Goal: Task Accomplishment & Management: Manage account settings

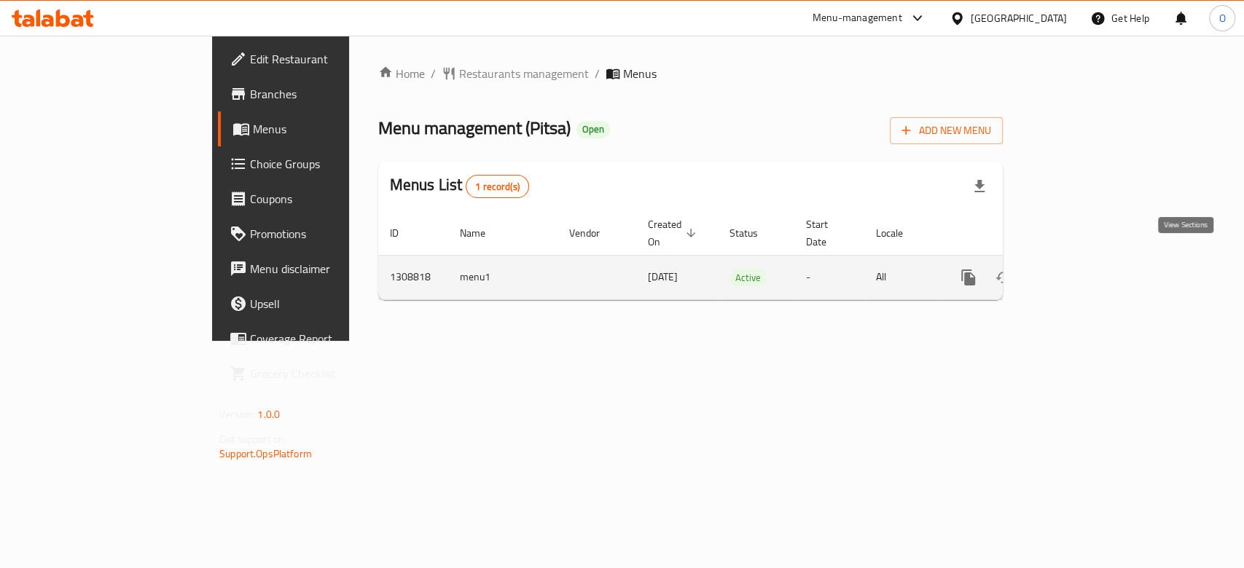
click at [1082, 269] on icon "enhanced table" at bounding box center [1072, 277] width 17 height 17
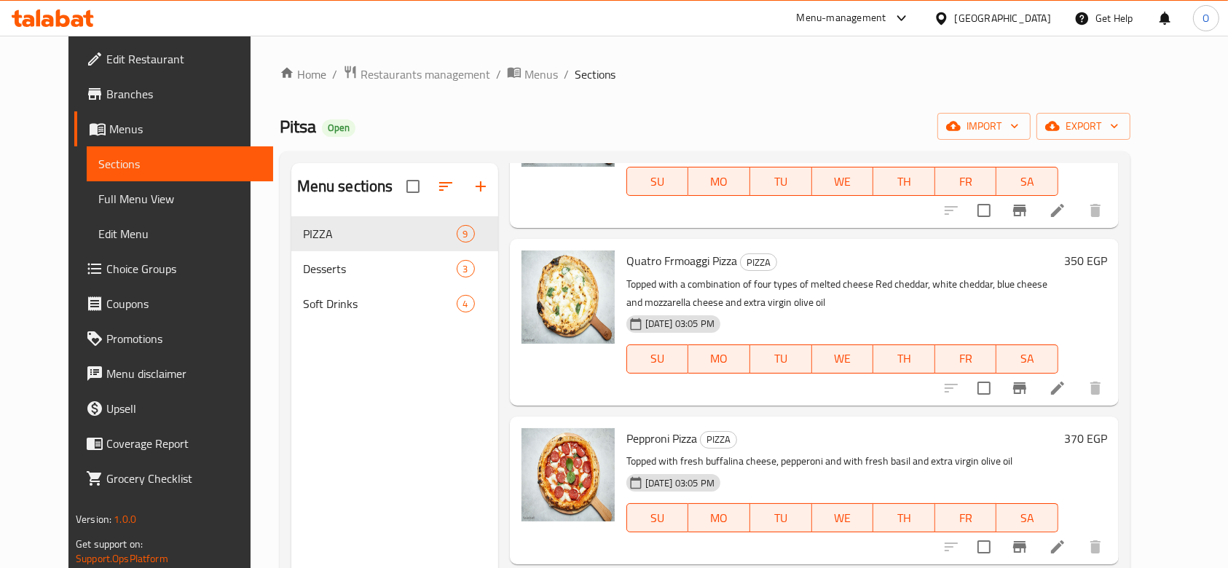
scroll to position [973, 0]
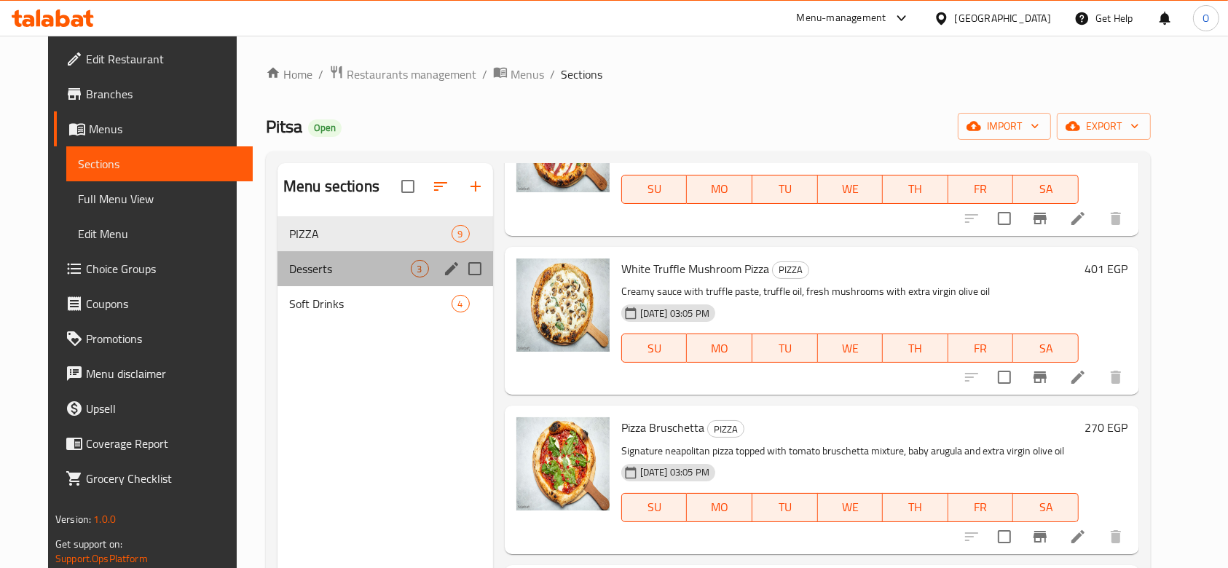
click at [415, 275] on div "Desserts 3" at bounding box center [386, 268] width 216 height 35
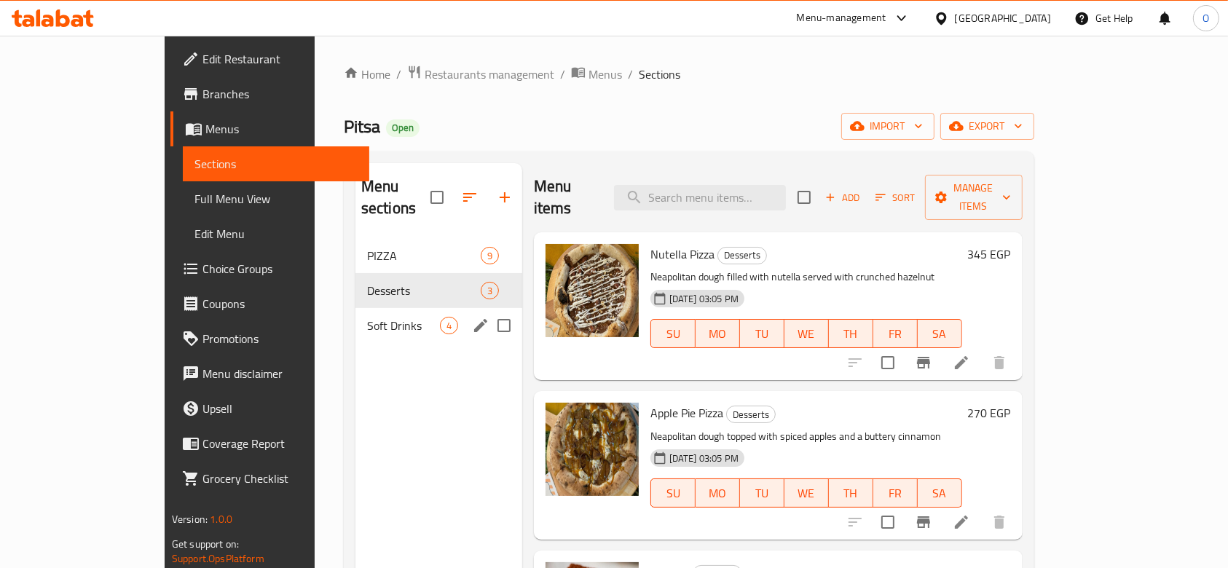
click at [356, 314] on div "Soft Drinks 4" at bounding box center [439, 325] width 167 height 35
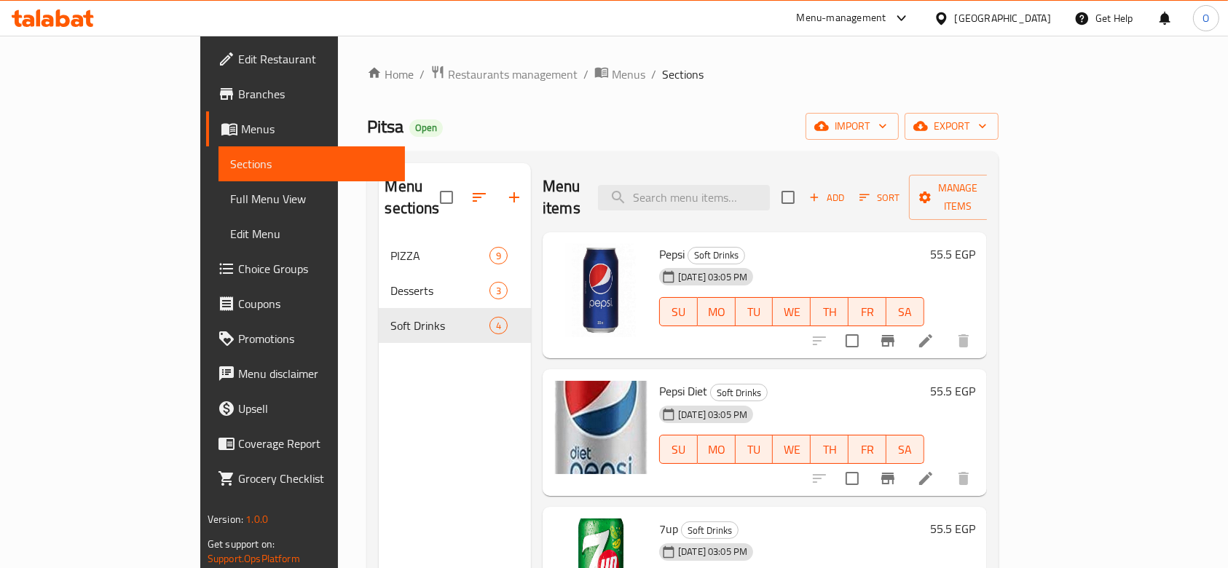
scroll to position [17, 0]
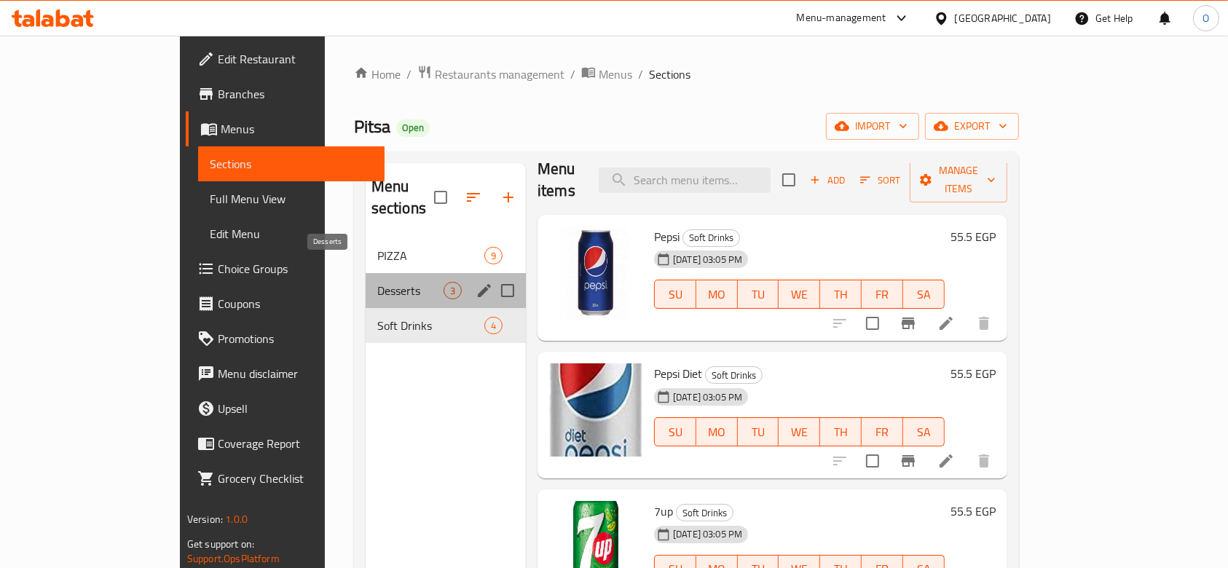
click at [377, 282] on span "Desserts" at bounding box center [410, 290] width 66 height 17
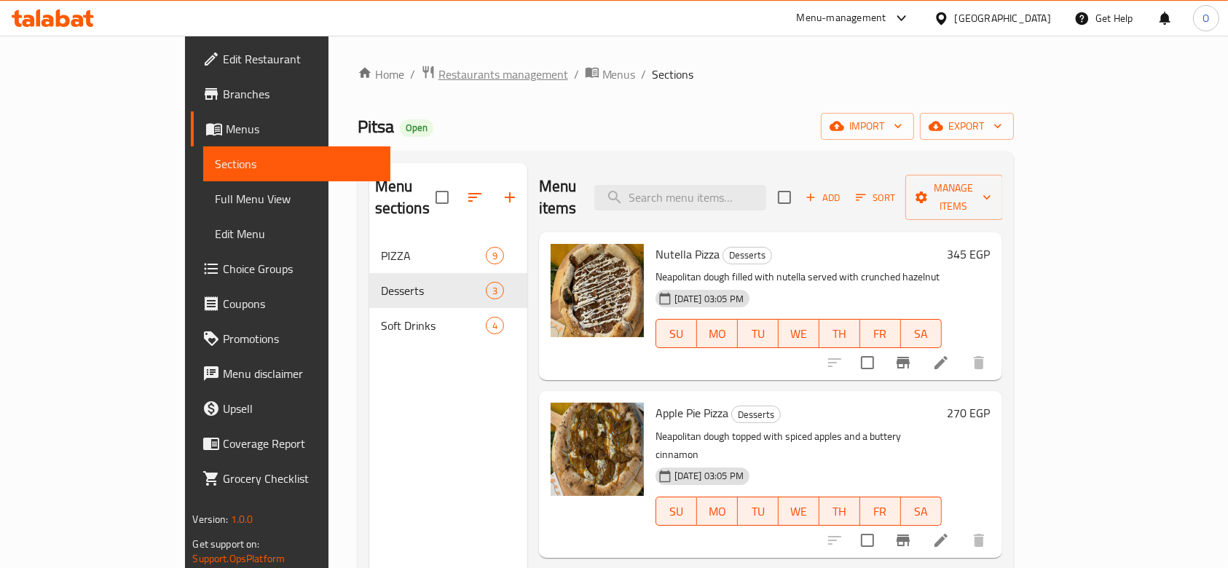
click at [439, 77] on span "Restaurants management" at bounding box center [504, 74] width 130 height 17
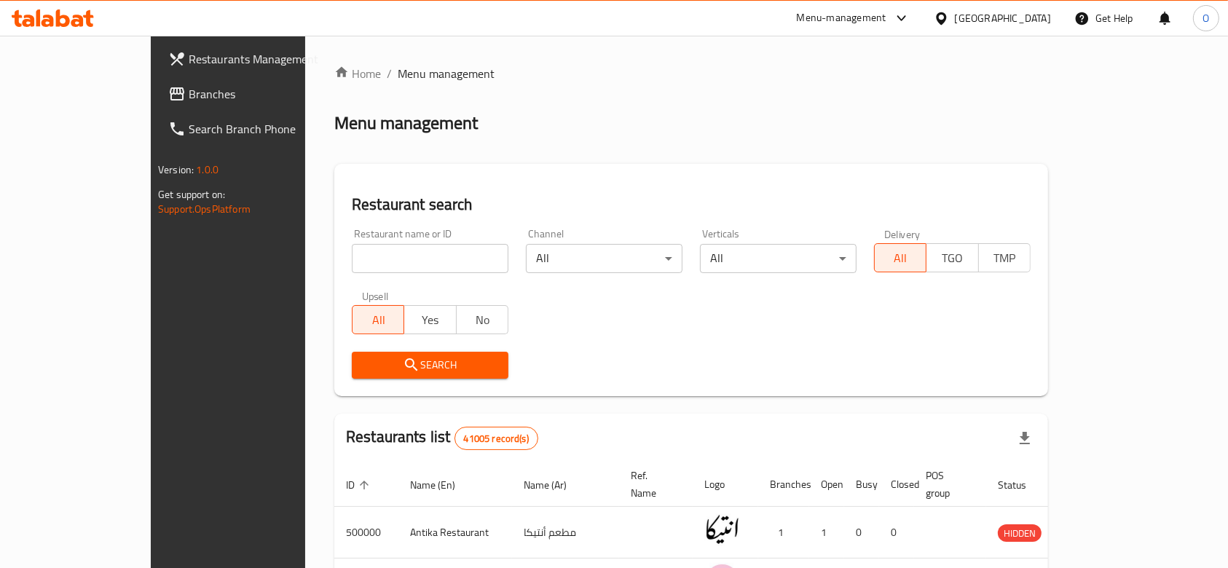
click at [352, 267] on input "search" at bounding box center [430, 258] width 157 height 29
paste input "702261"
type input "702261"
click button "Search" at bounding box center [430, 365] width 157 height 27
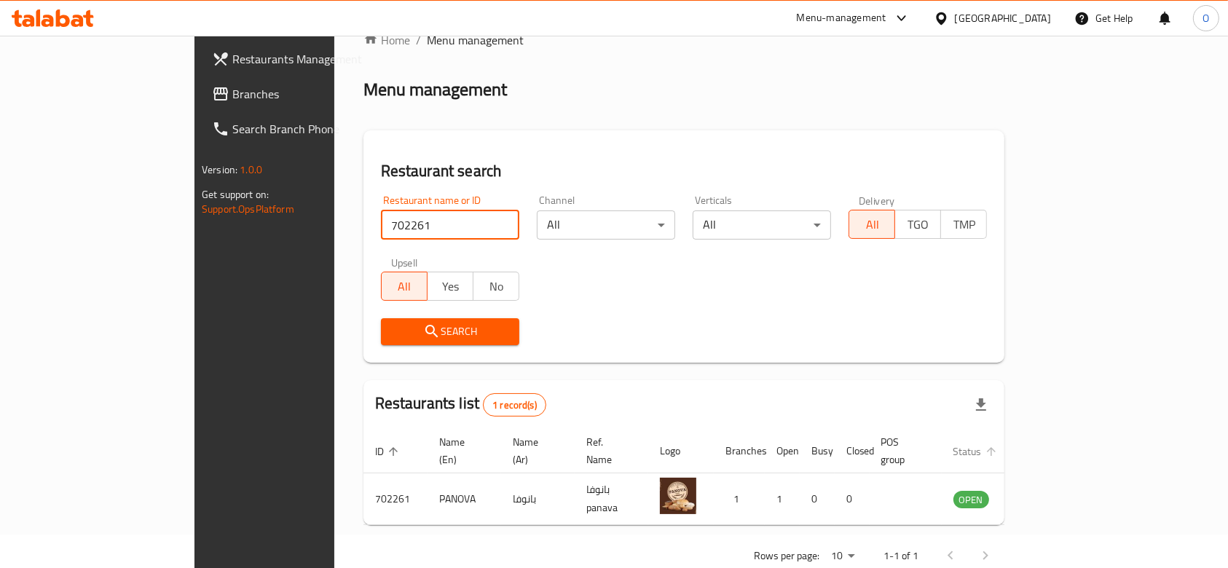
scroll to position [52, 0]
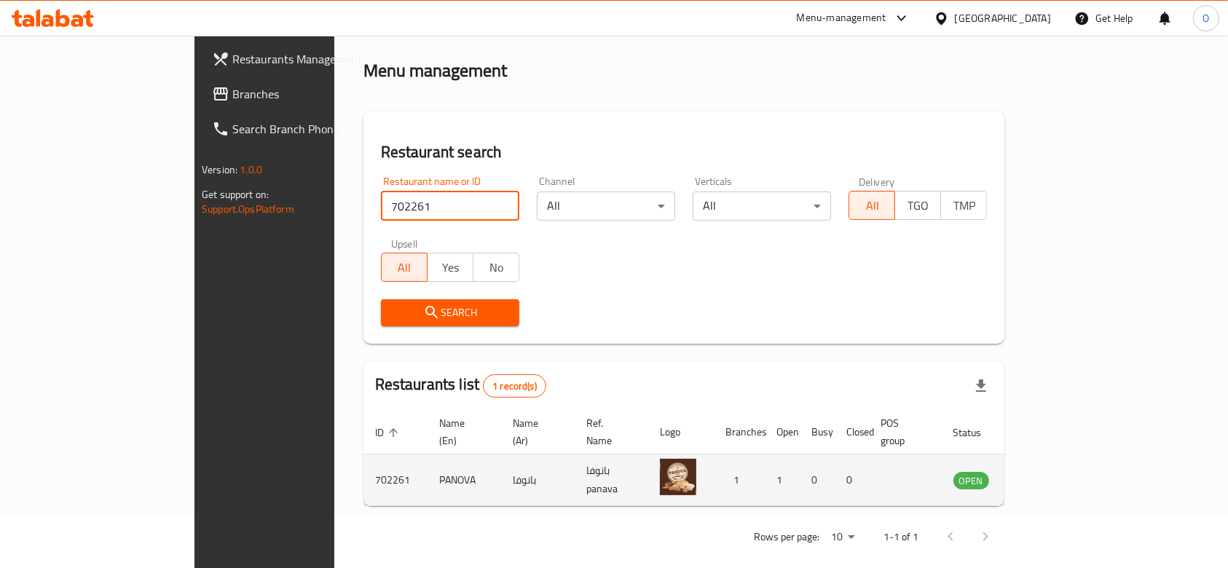
click at [1047, 475] on icon "enhanced table" at bounding box center [1039, 481] width 16 height 12
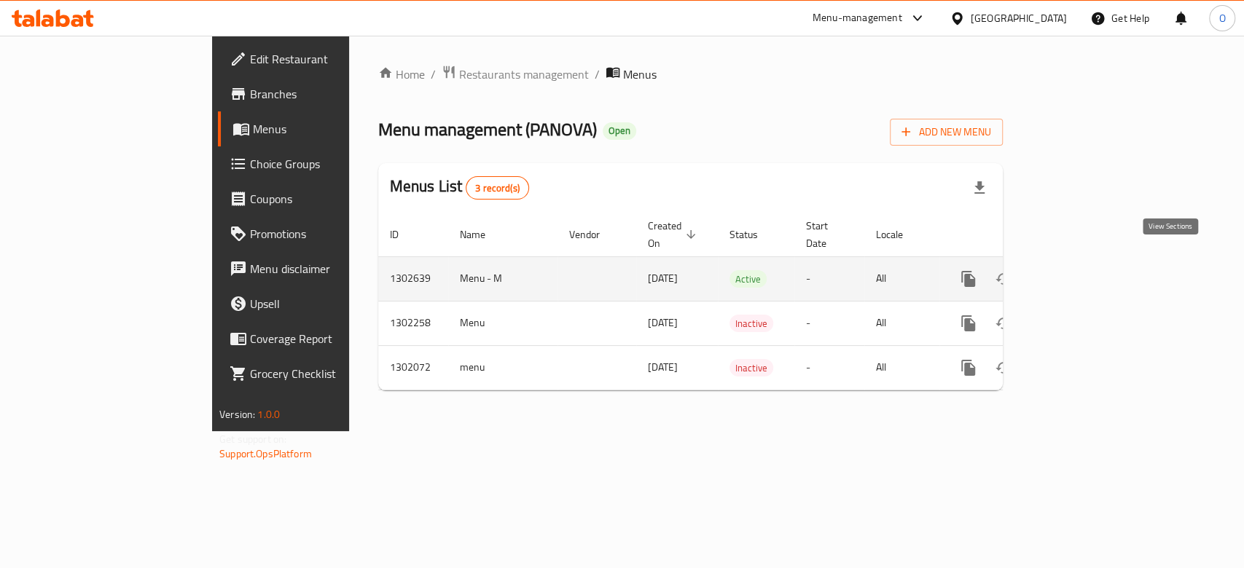
click at [1082, 270] on icon "enhanced table" at bounding box center [1072, 278] width 17 height 17
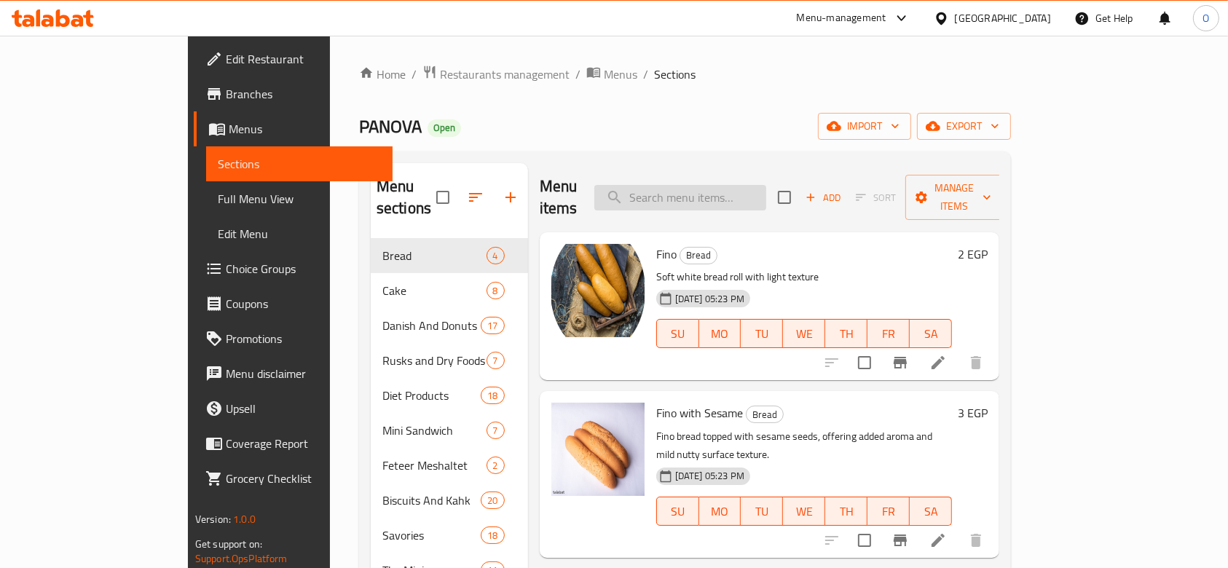
click at [701, 198] on input "search" at bounding box center [681, 198] width 172 height 26
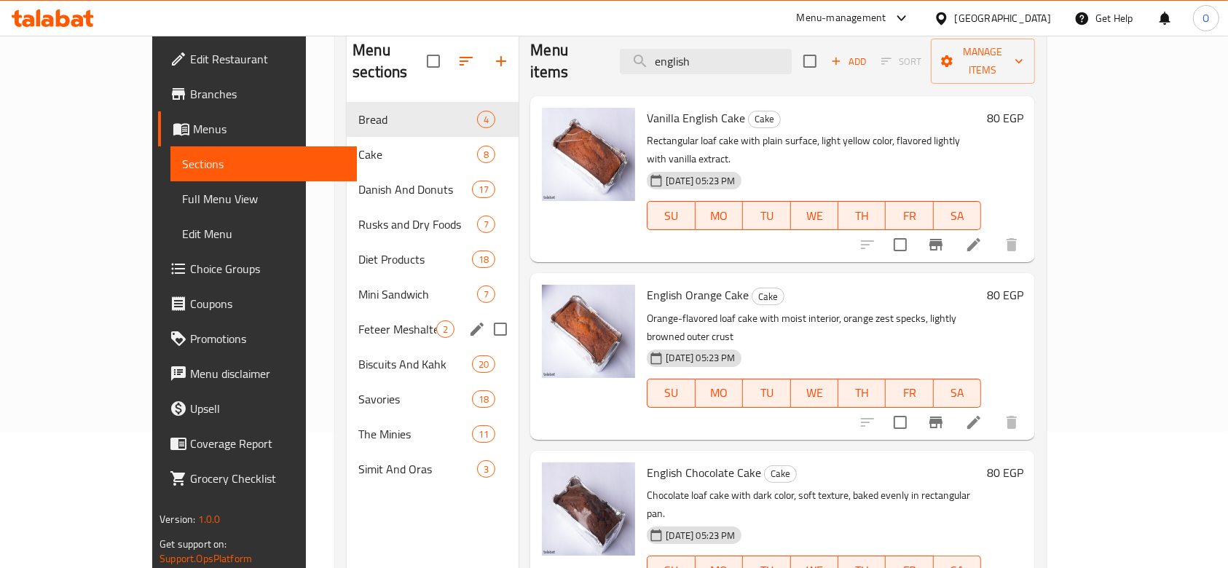
scroll to position [106, 0]
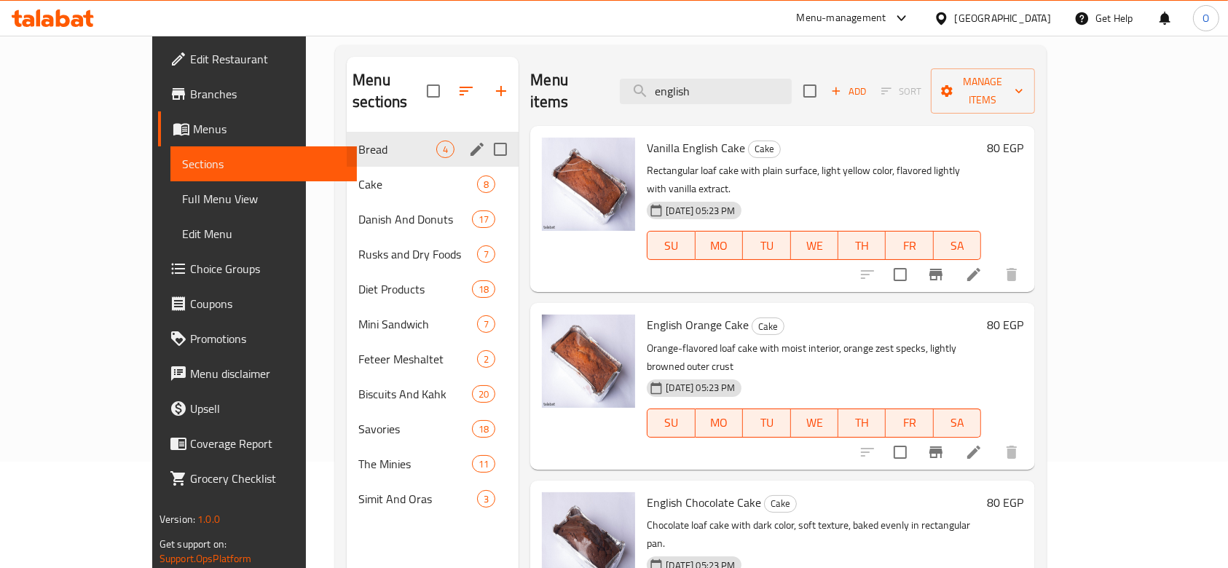
type input "english"
click at [347, 141] on div "Bread 4" at bounding box center [433, 149] width 172 height 35
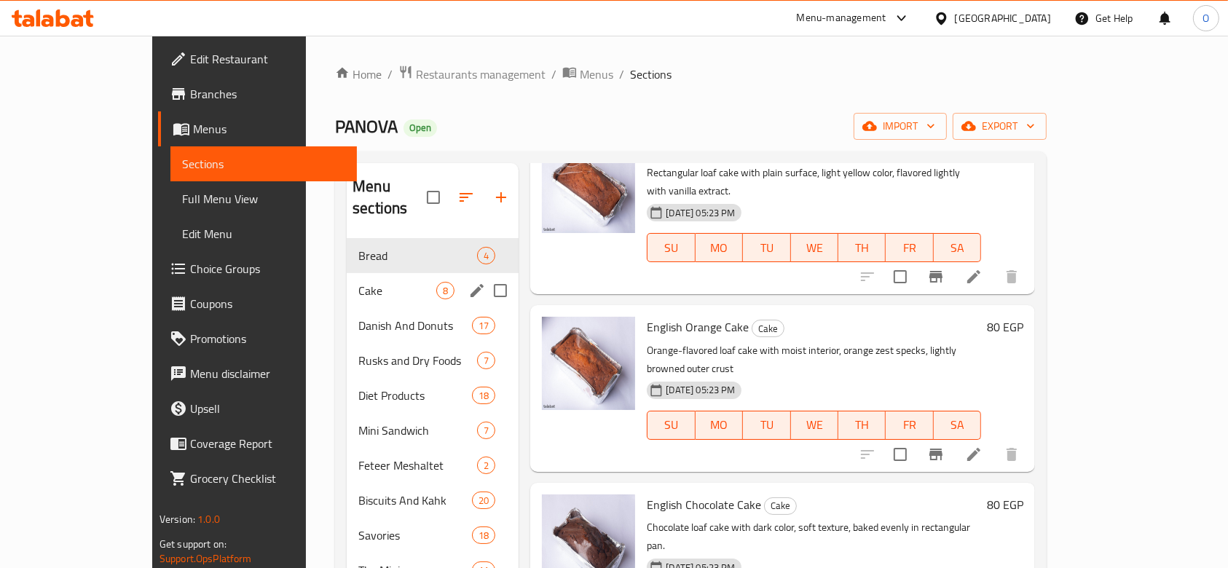
click at [358, 282] on span "Cake" at bounding box center [397, 290] width 78 height 17
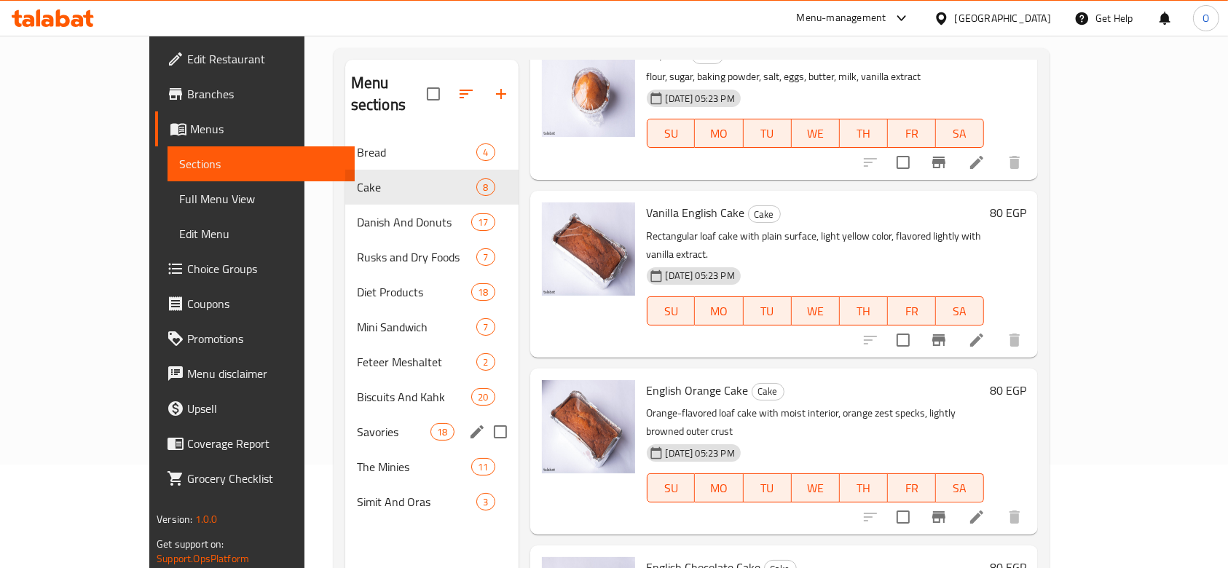
scroll to position [106, 0]
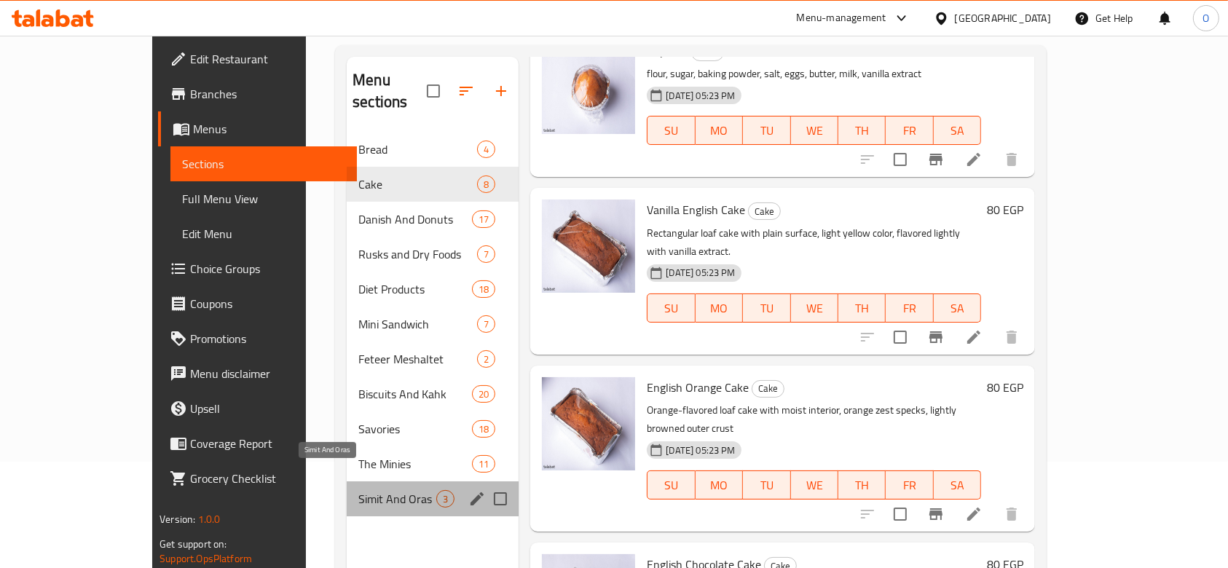
click at [358, 490] on span "Simit And Oras" at bounding box center [397, 498] width 78 height 17
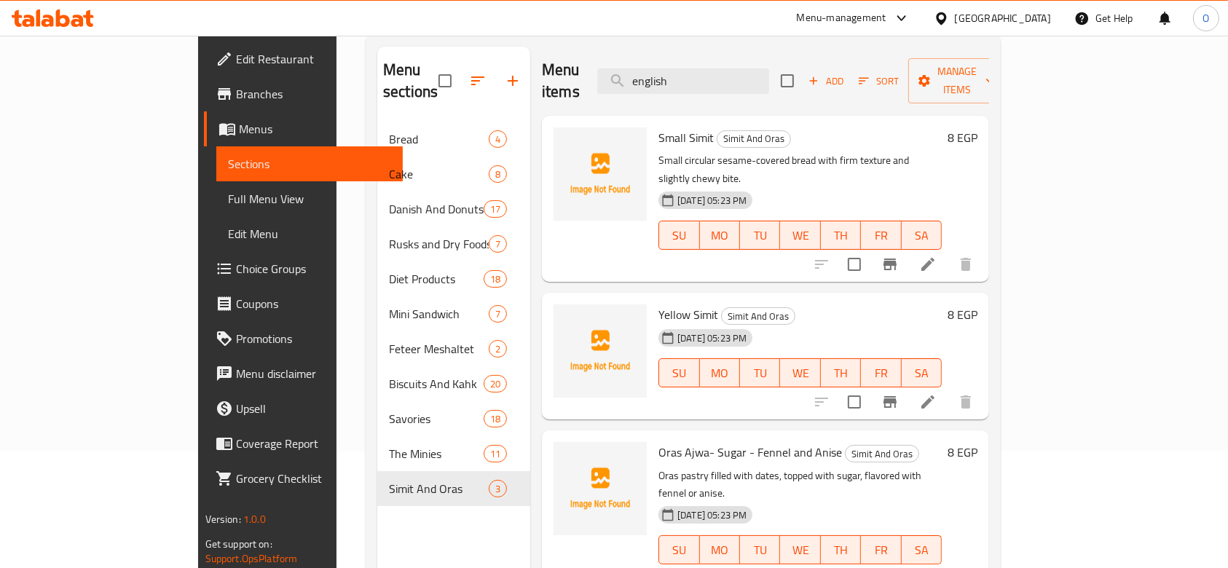
scroll to position [9, 0]
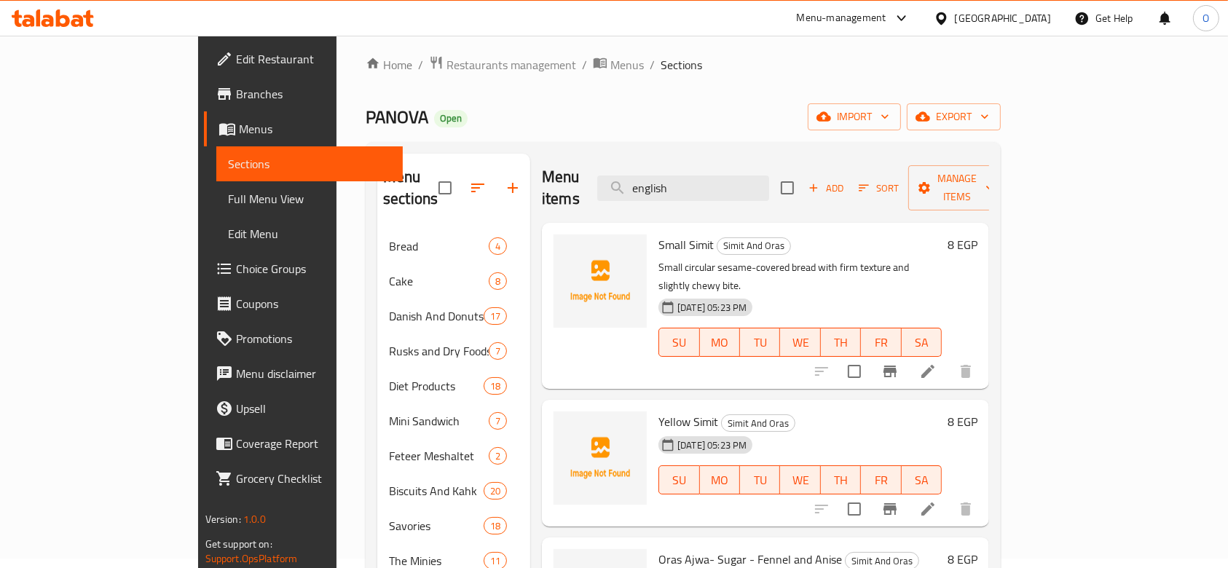
click at [659, 234] on span "Small Simit" at bounding box center [686, 245] width 55 height 22
copy h6 "Small Simit"
